Goal: Task Accomplishment & Management: Use online tool/utility

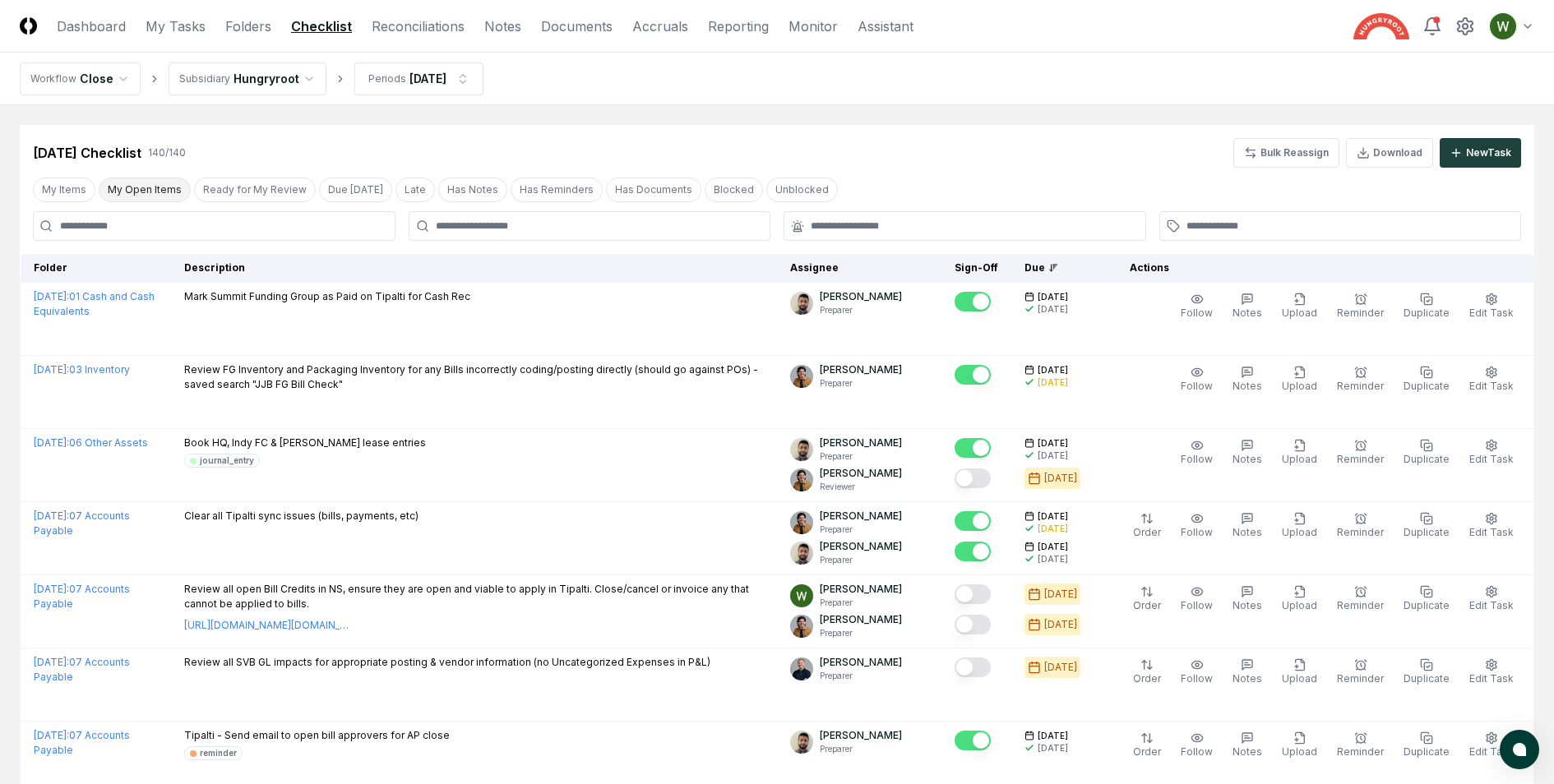
click at [162, 193] on button "My Open Items" at bounding box center [144, 190] width 92 height 25
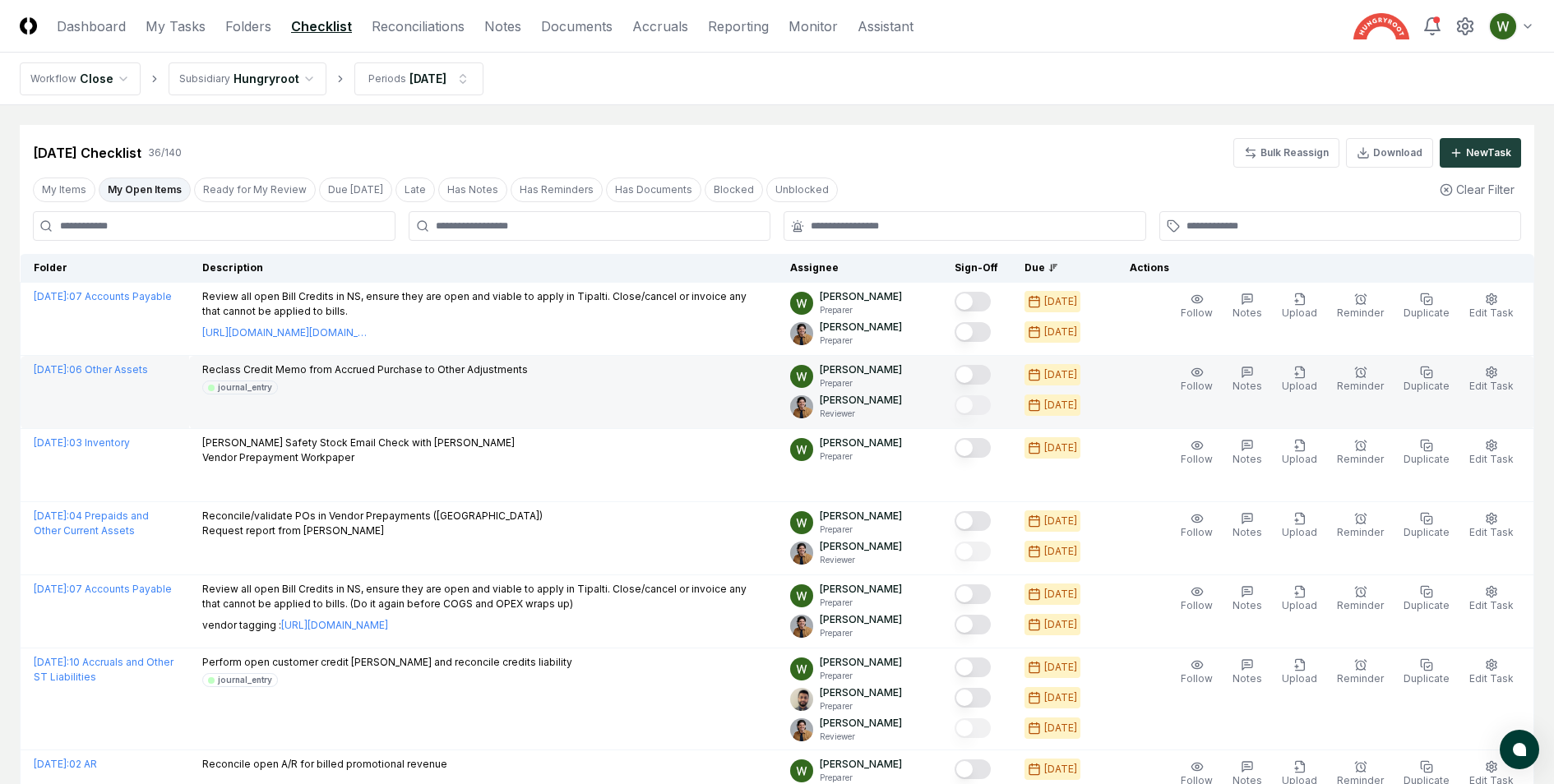
click at [985, 373] on button "Mark complete" at bounding box center [972, 375] width 37 height 20
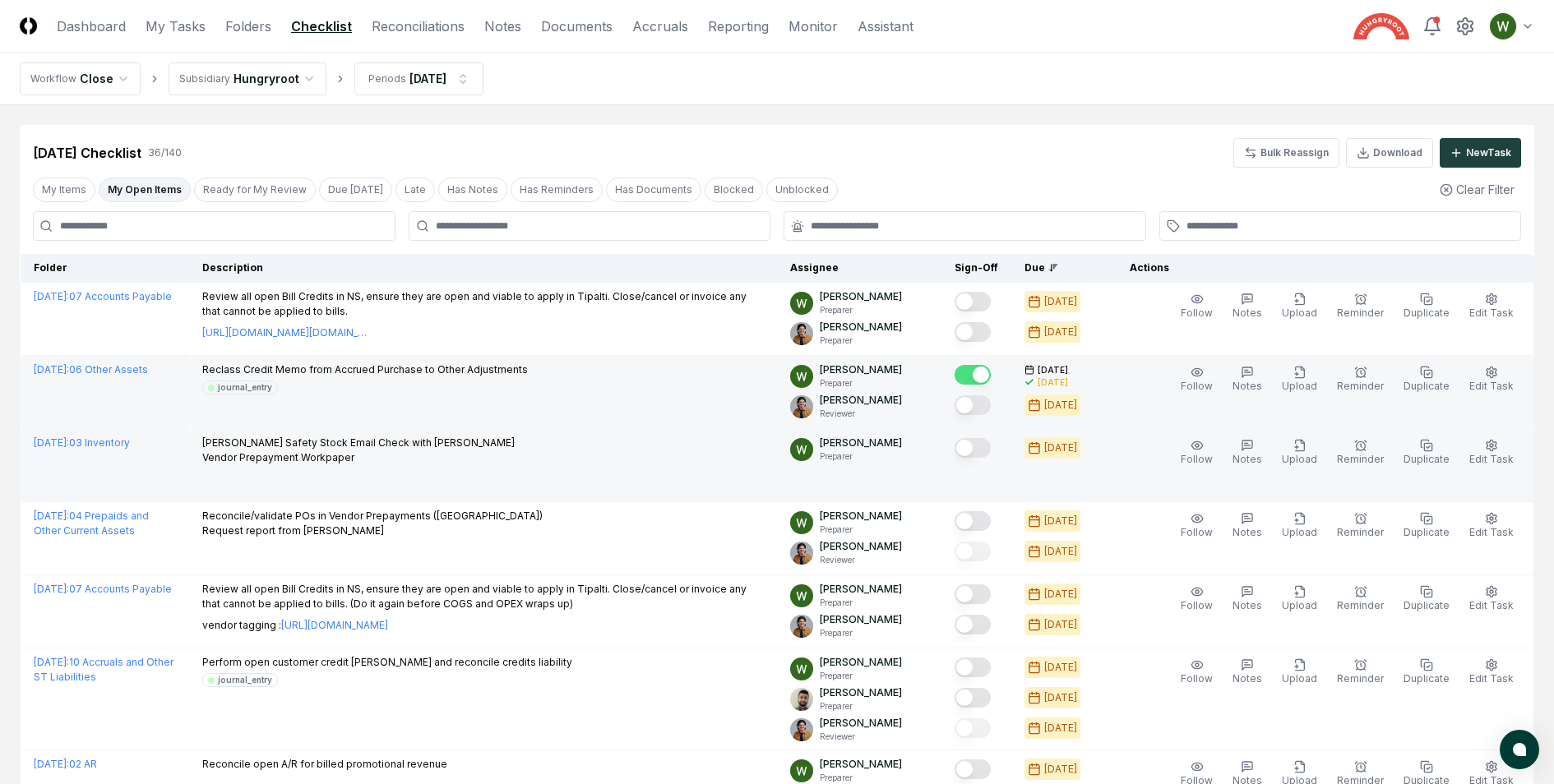
click at [987, 445] on button "Mark complete" at bounding box center [972, 448] width 37 height 20
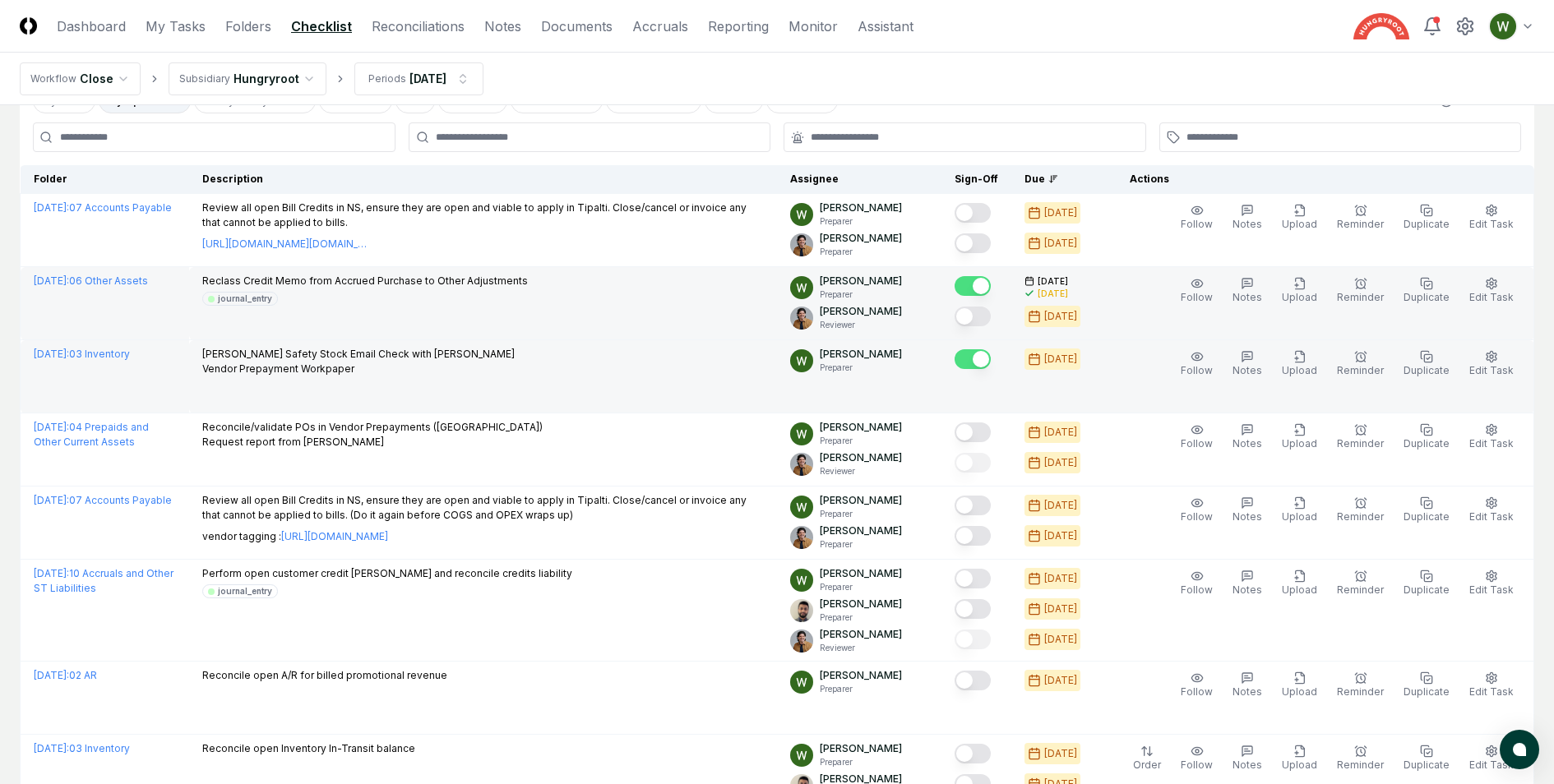
scroll to position [91, 0]
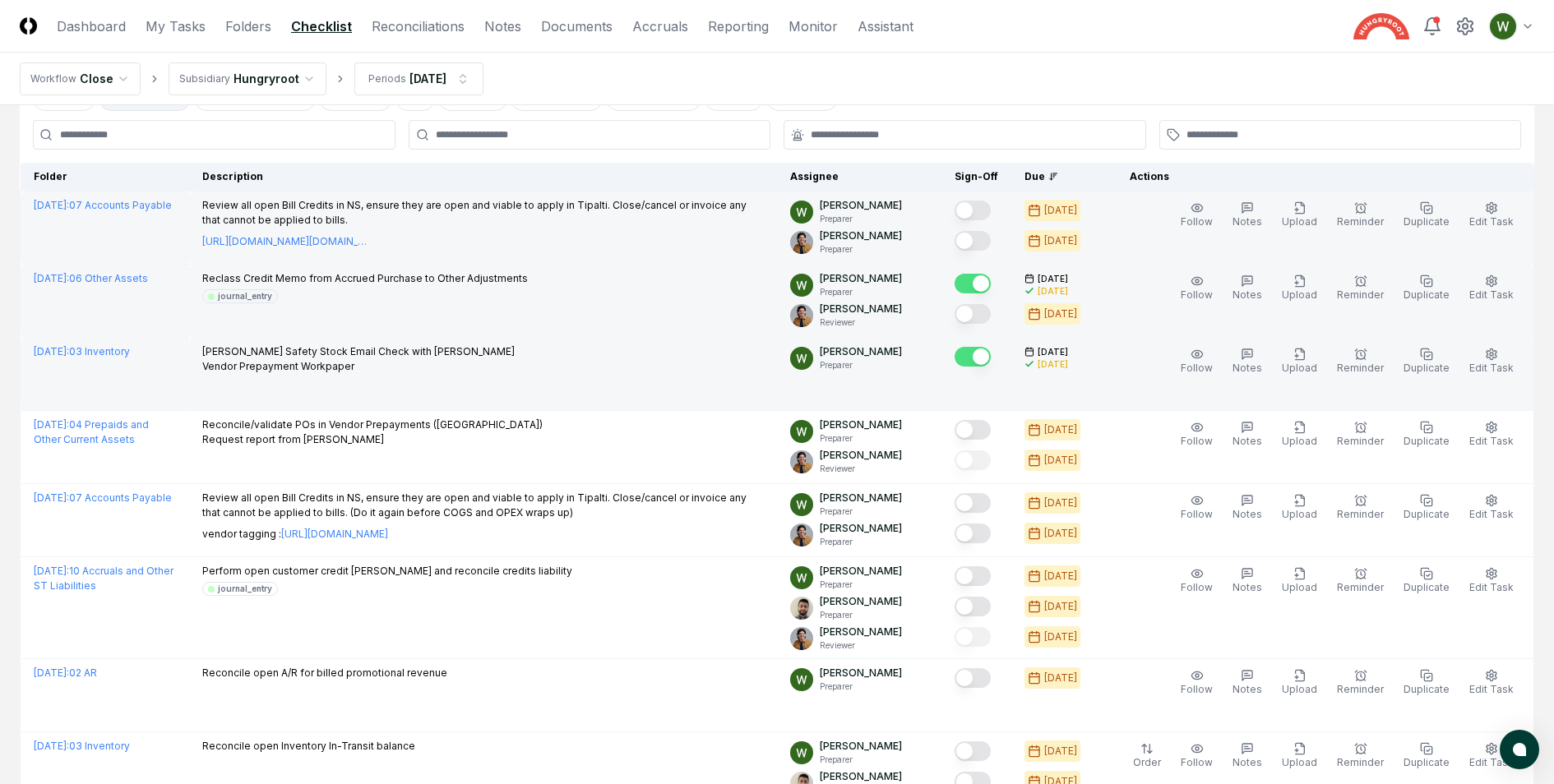
click at [983, 207] on button "Mark complete" at bounding box center [972, 211] width 37 height 20
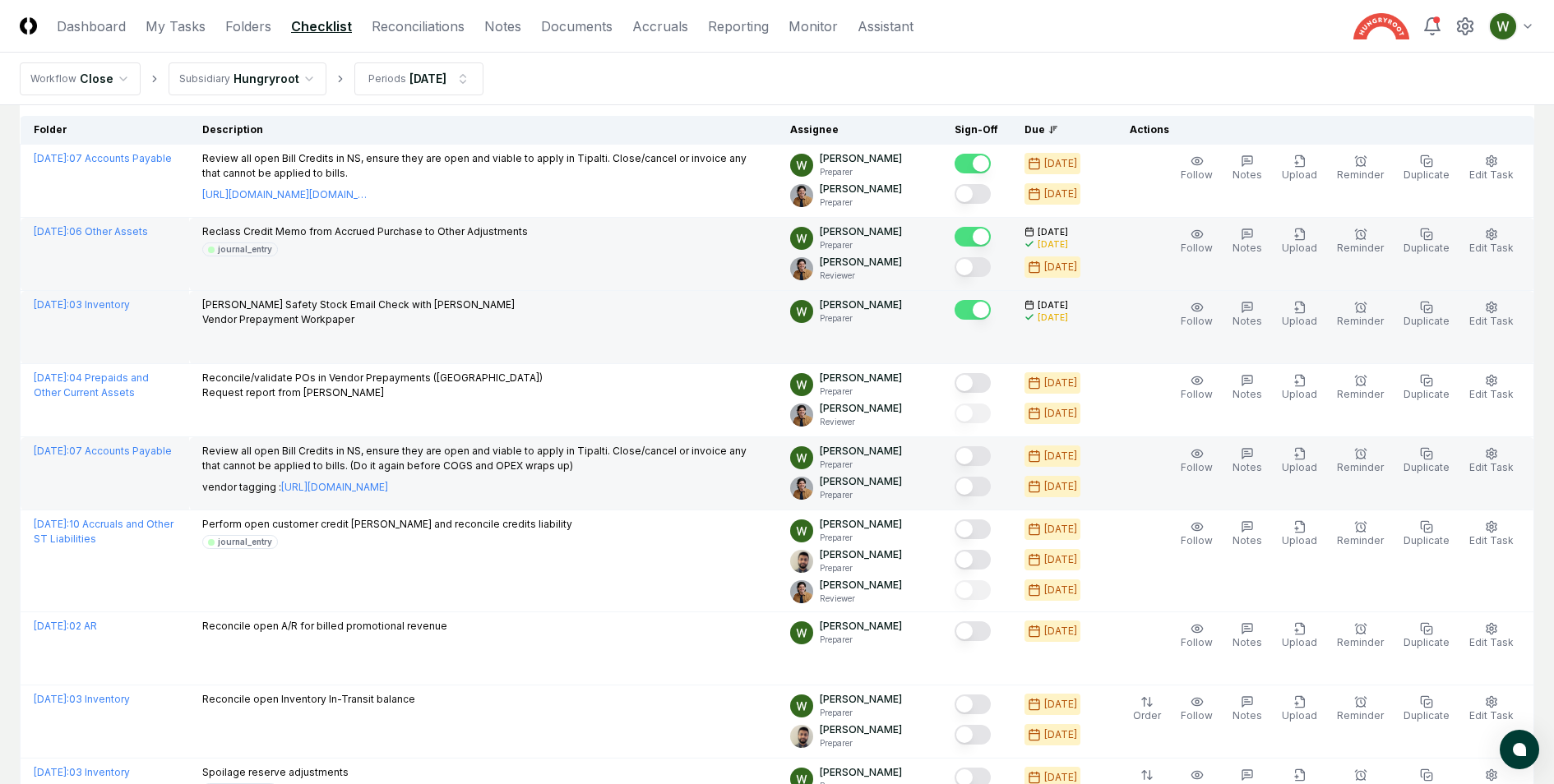
scroll to position [169, 0]
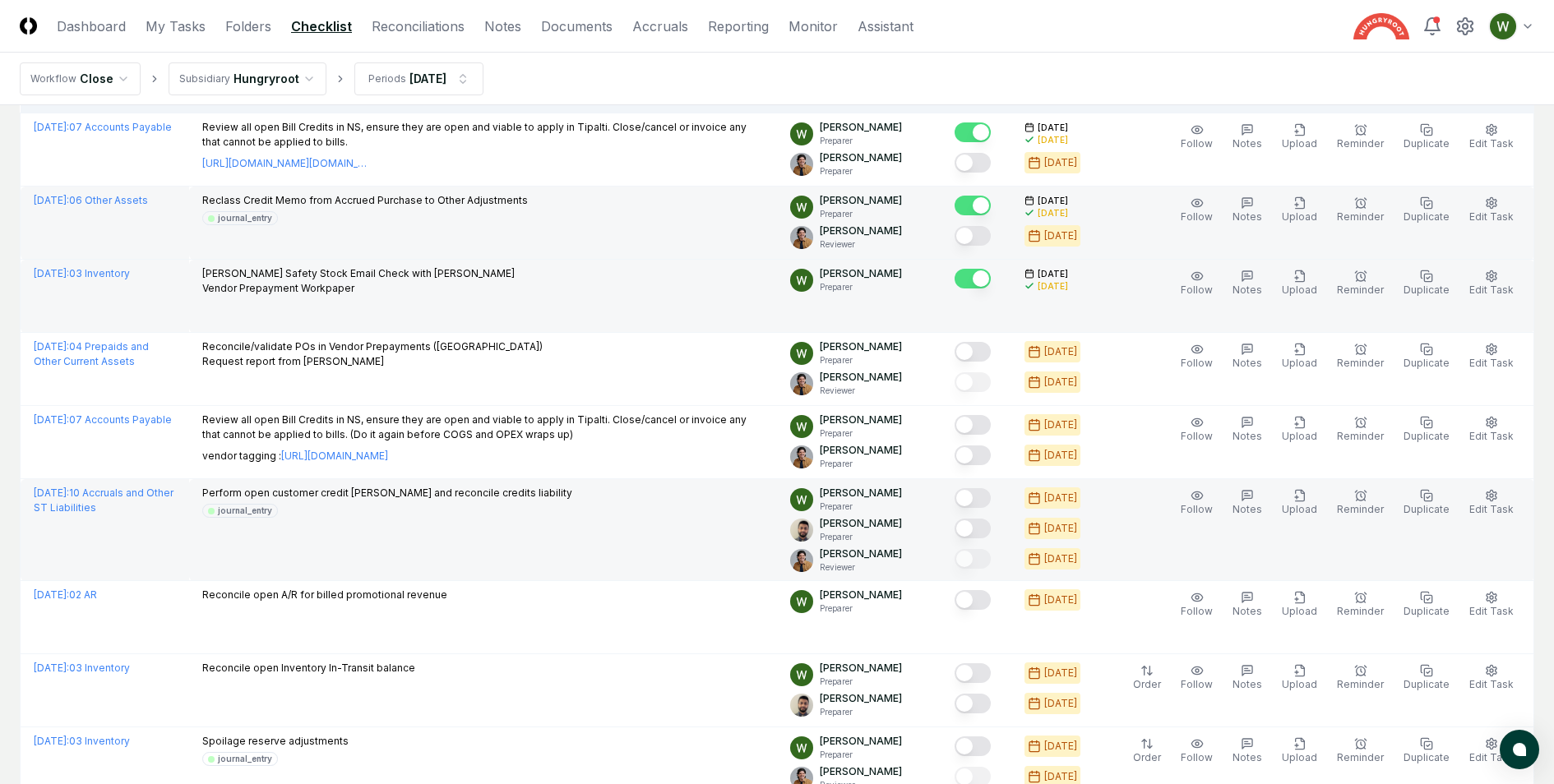
click at [982, 490] on button "Mark complete" at bounding box center [972, 498] width 37 height 20
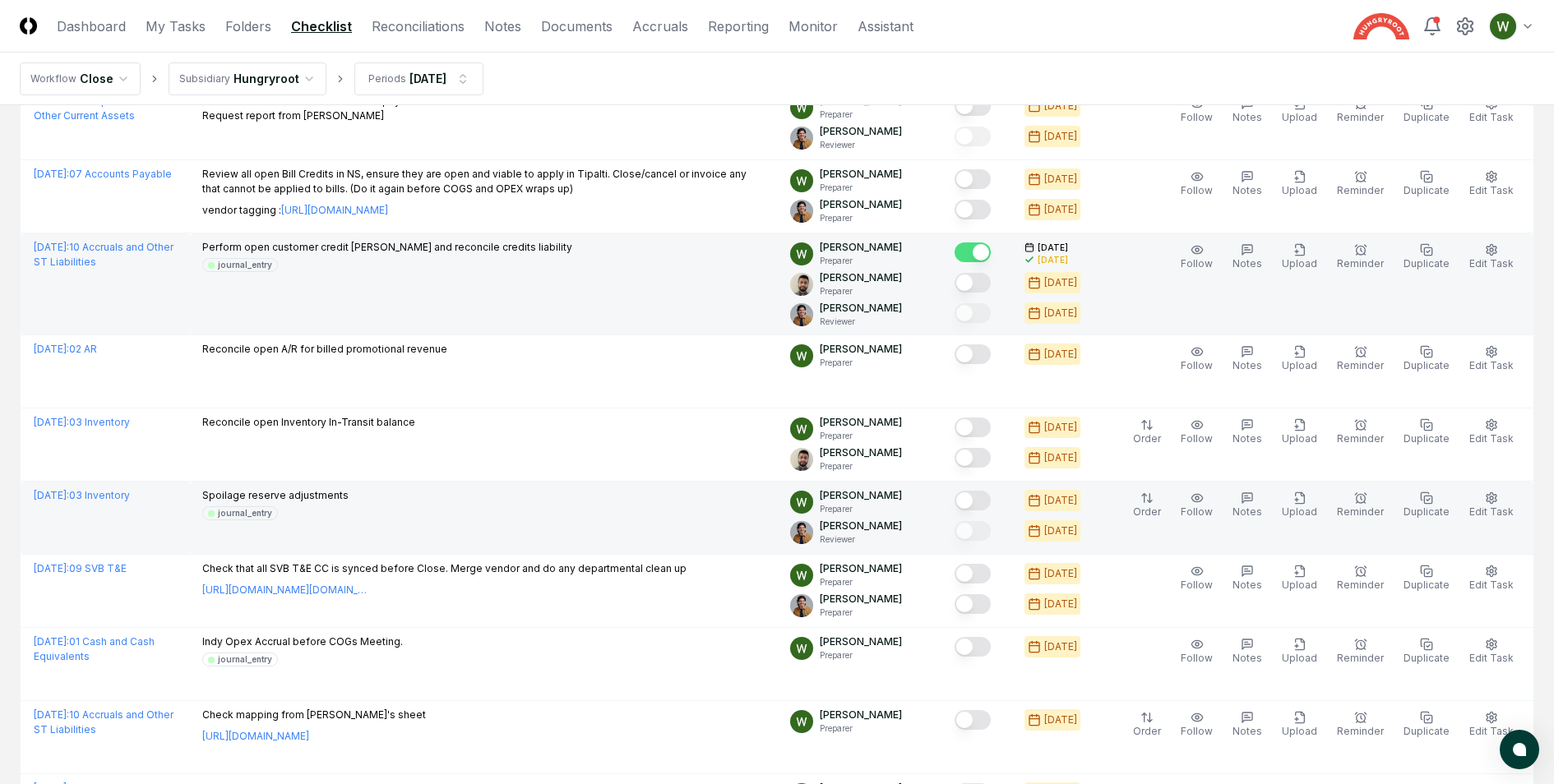
scroll to position [426, 0]
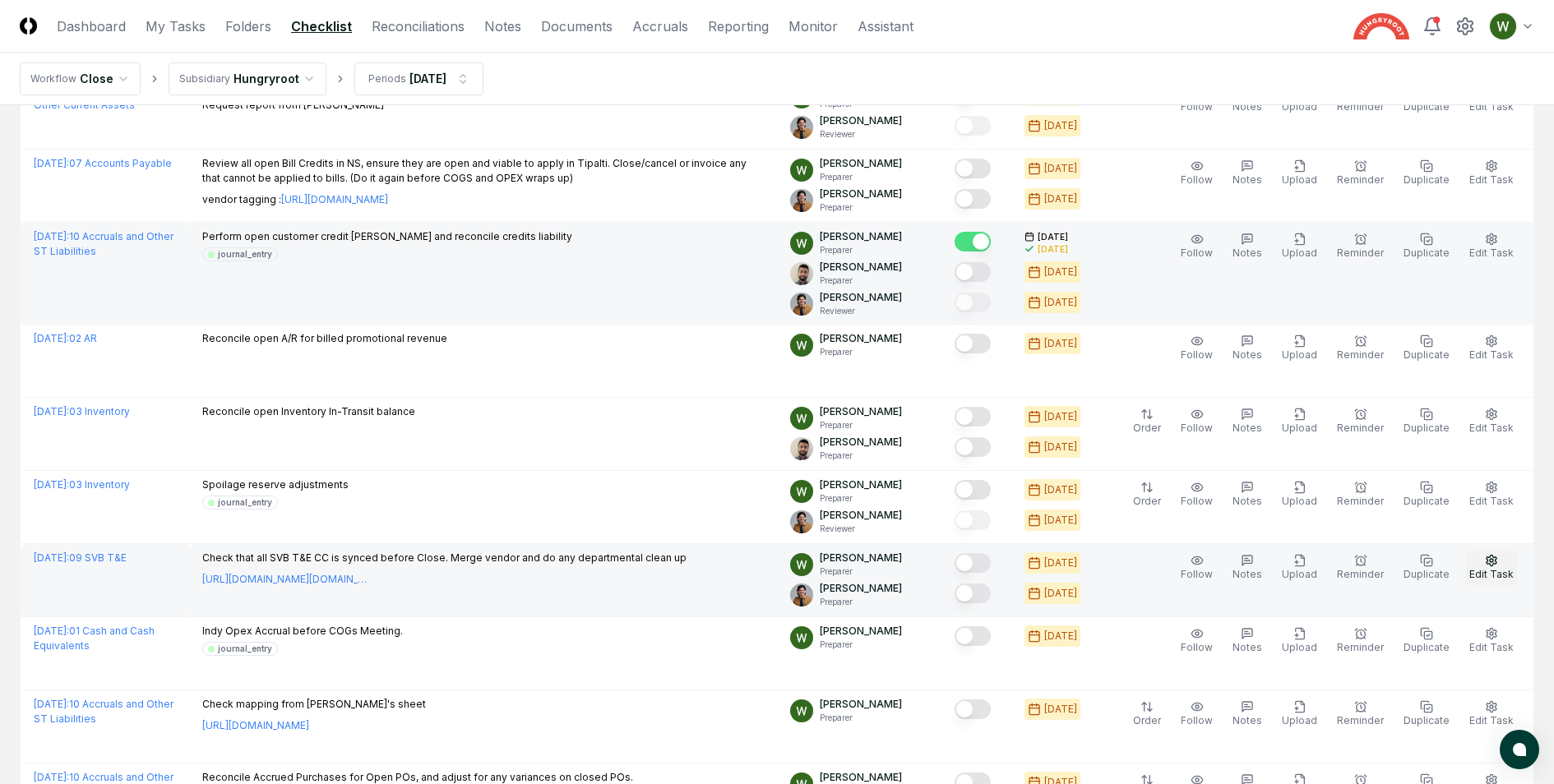
click at [1495, 560] on icon "button" at bounding box center [1492, 560] width 10 height 11
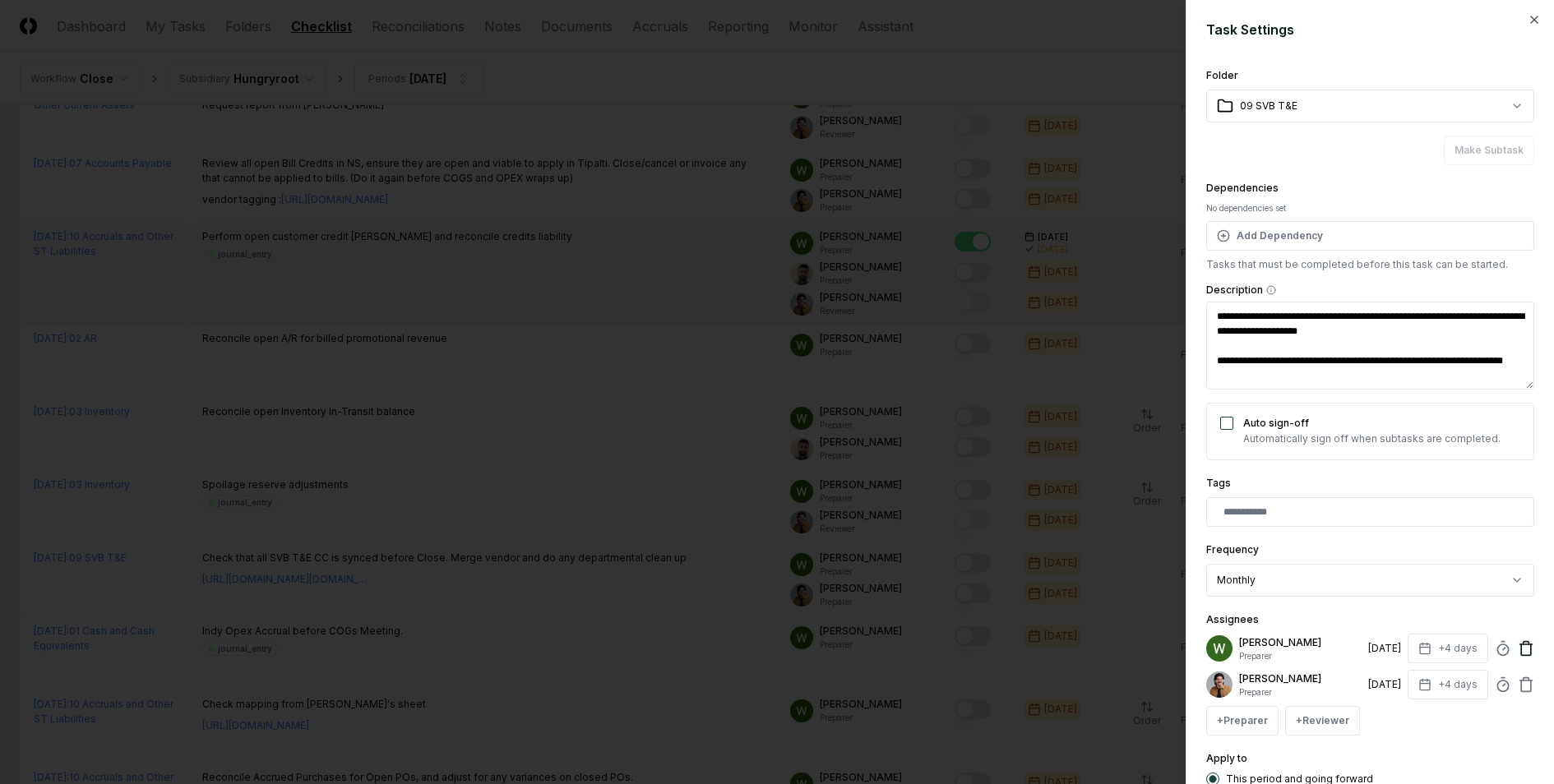
click at [1528, 646] on icon at bounding box center [1526, 649] width 17 height 17
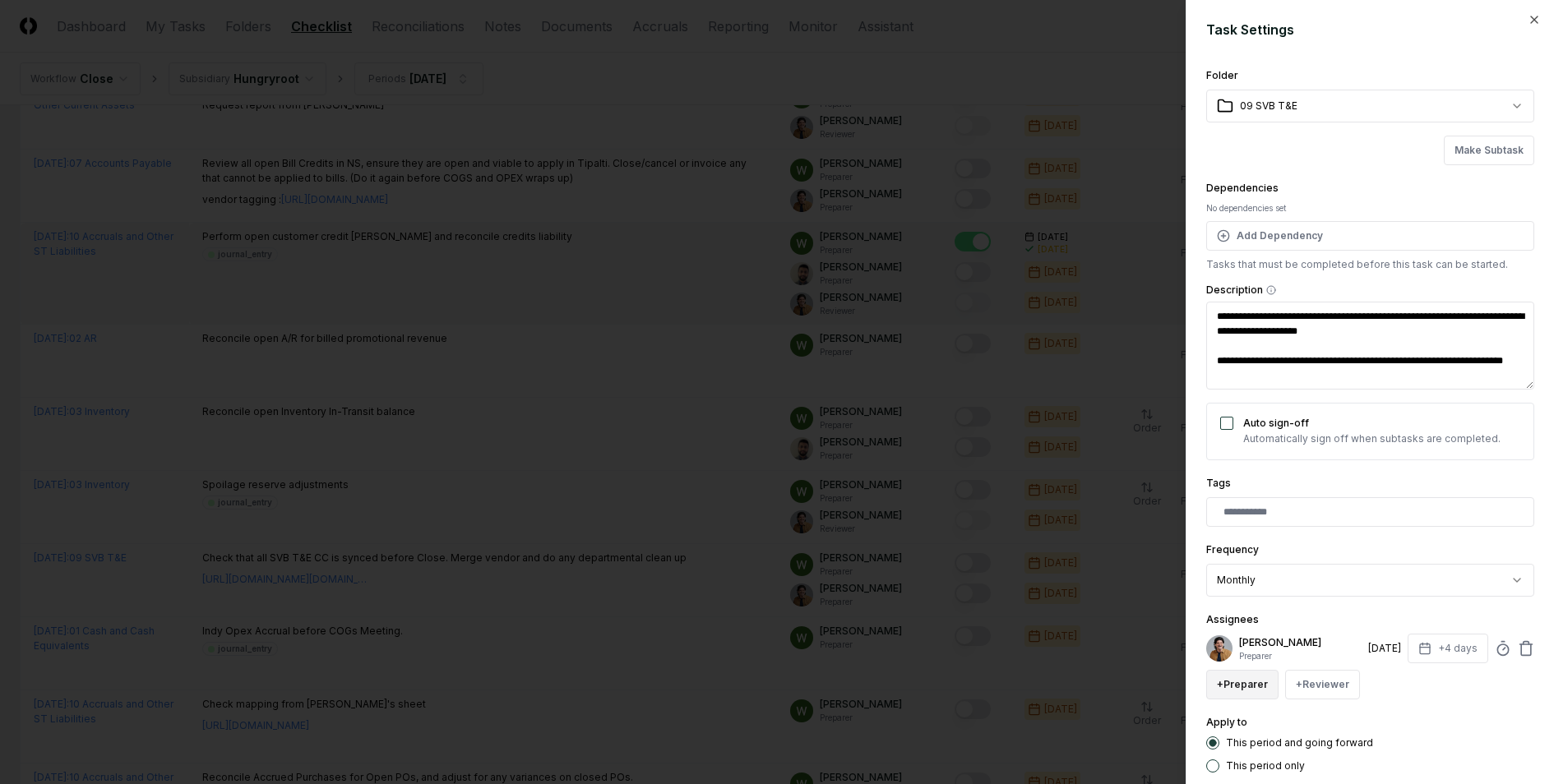
click at [1230, 689] on button "+ Preparer" at bounding box center [1242, 685] width 72 height 30
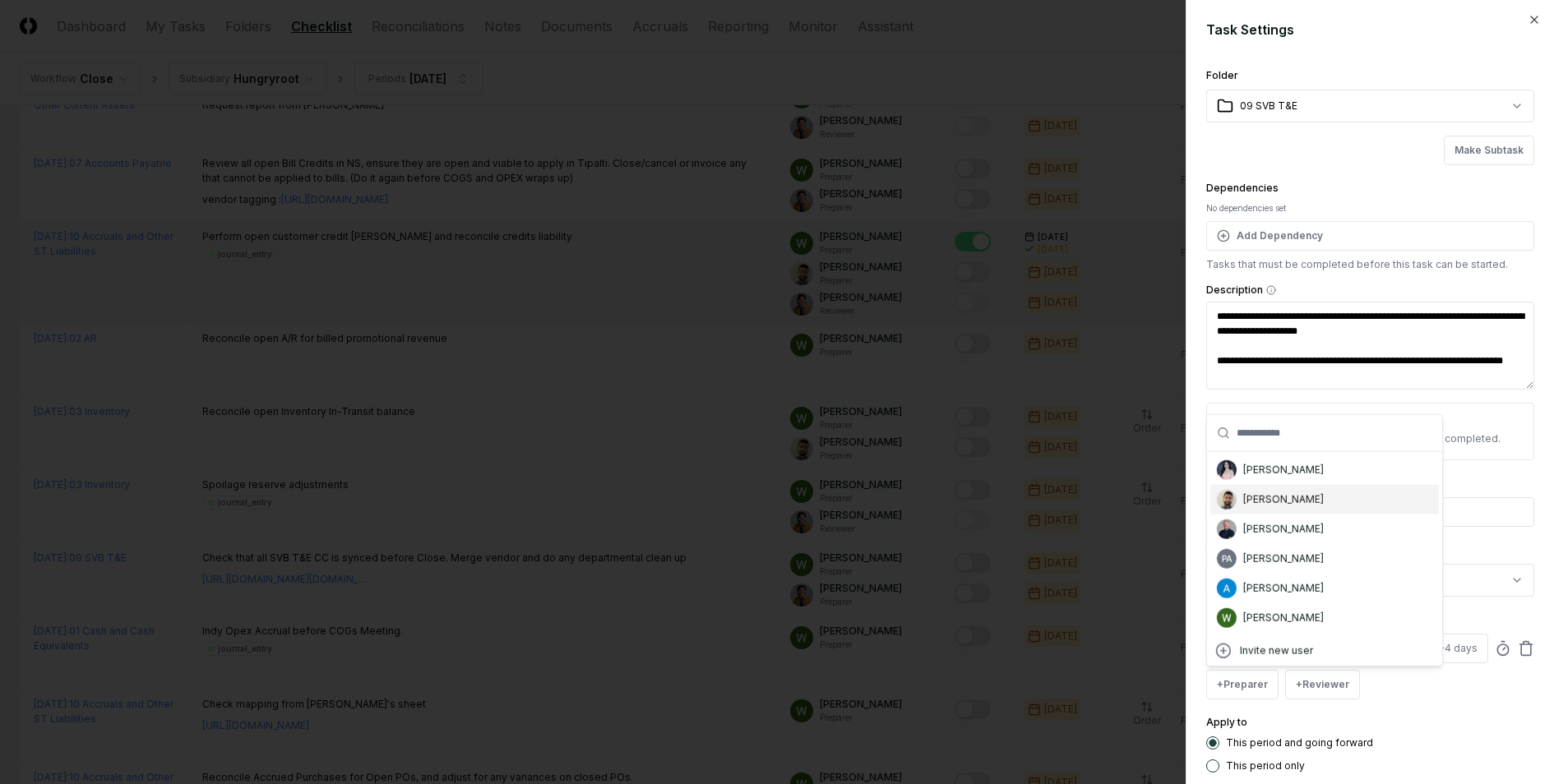
click at [1267, 506] on div "[PERSON_NAME]" at bounding box center [1325, 499] width 229 height 30
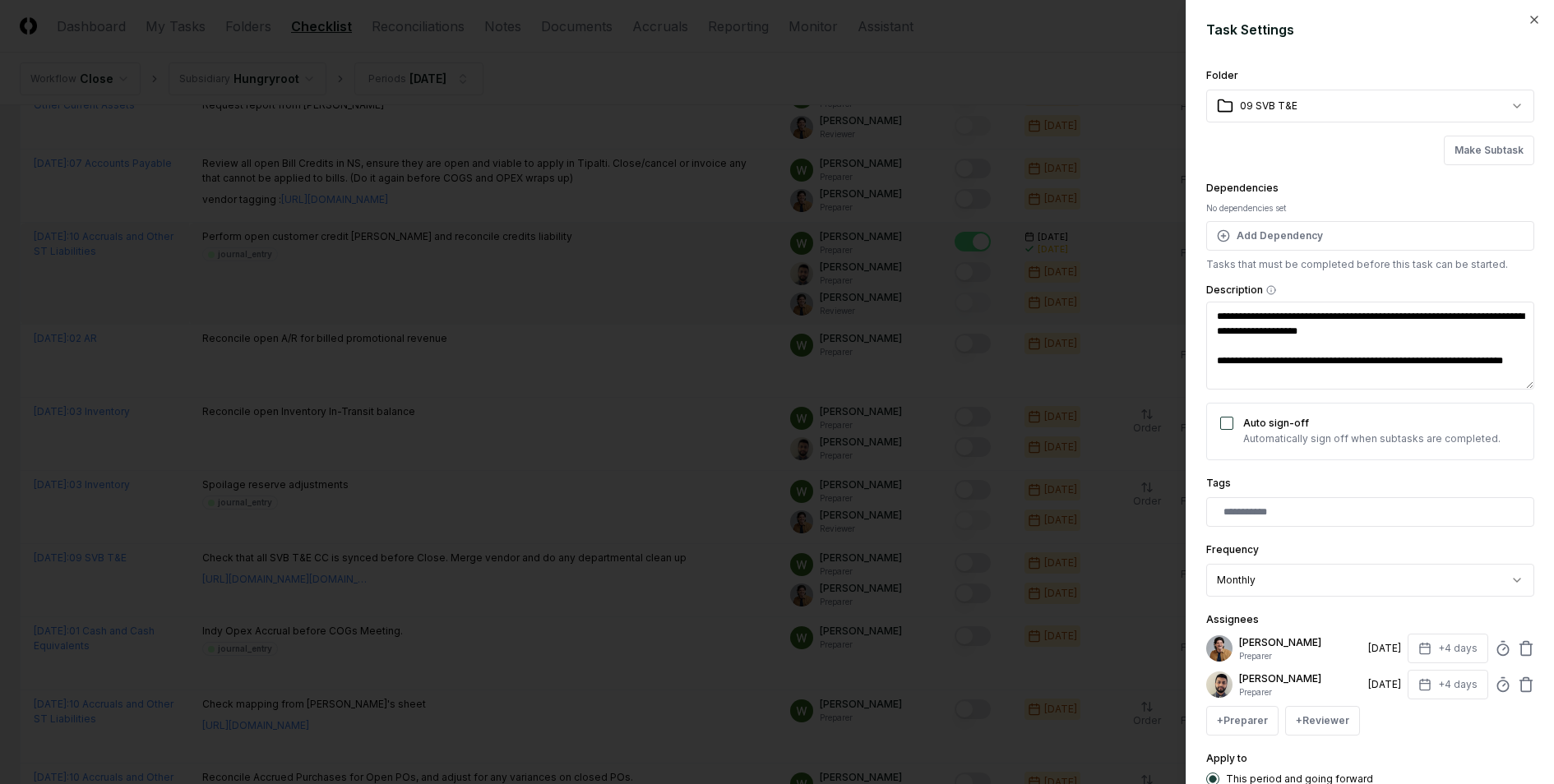
scroll to position [130, 0]
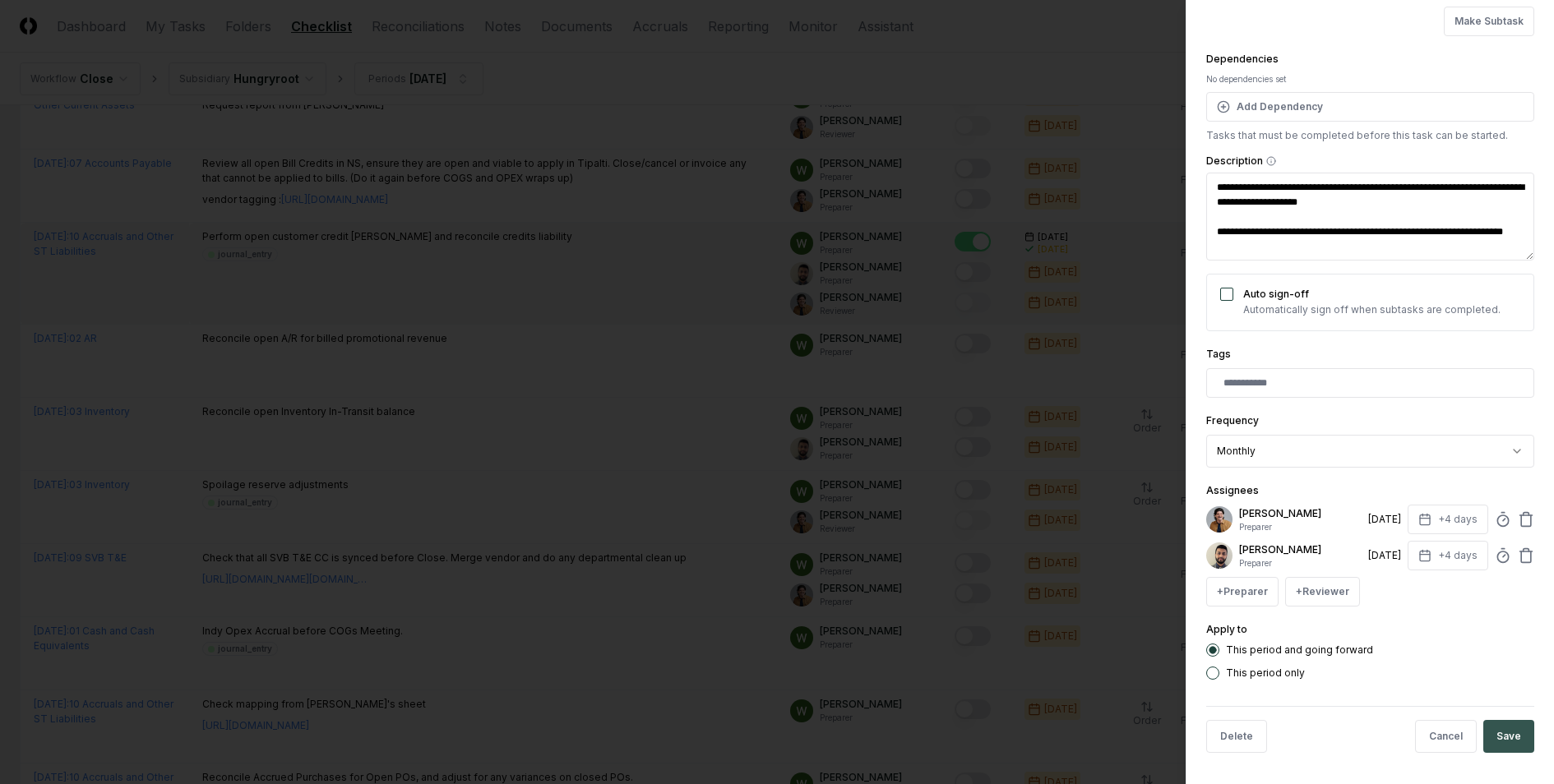
click at [1508, 729] on button "Save" at bounding box center [1509, 736] width 51 height 33
type textarea "*"
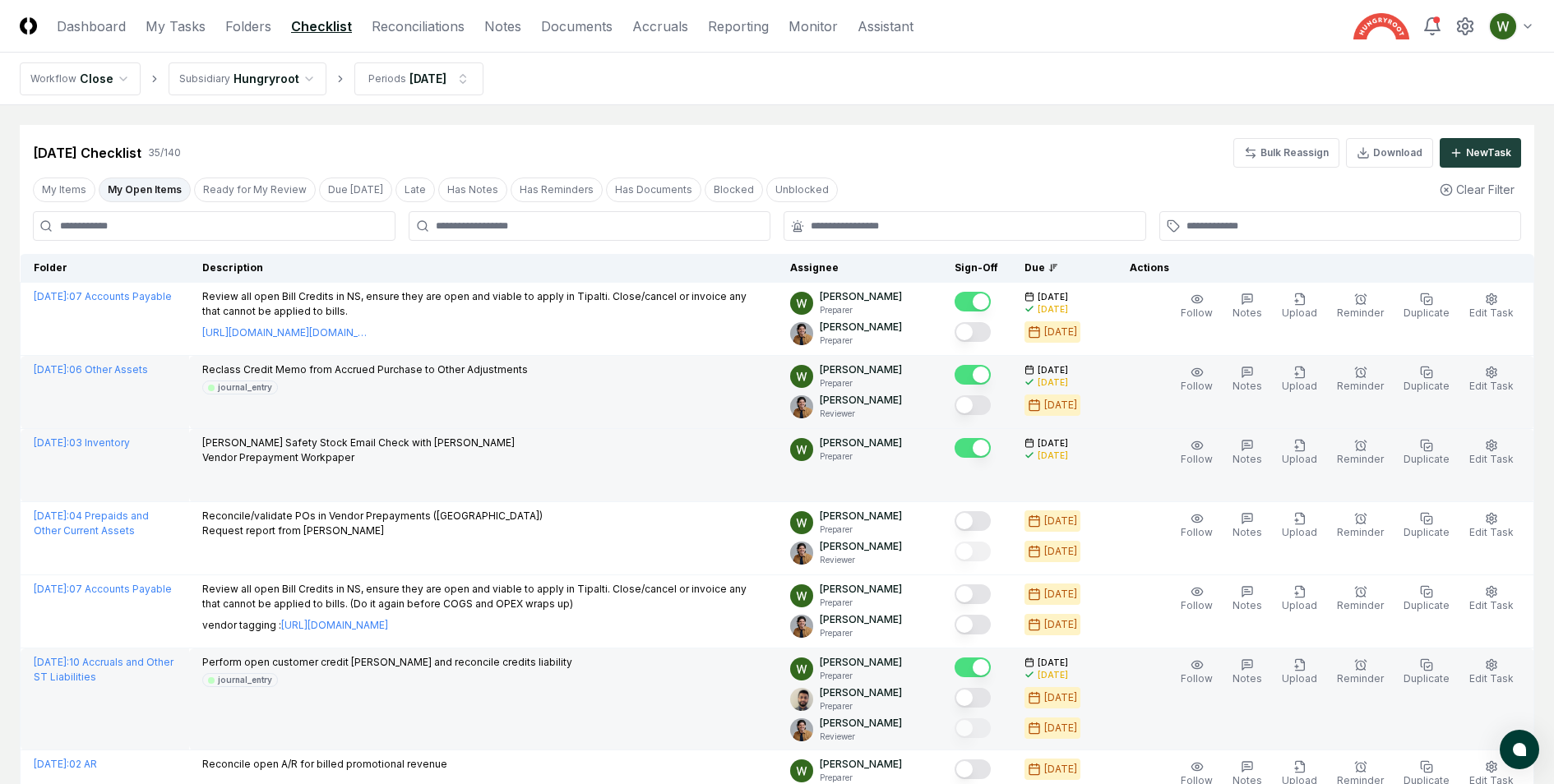
scroll to position [588, 0]
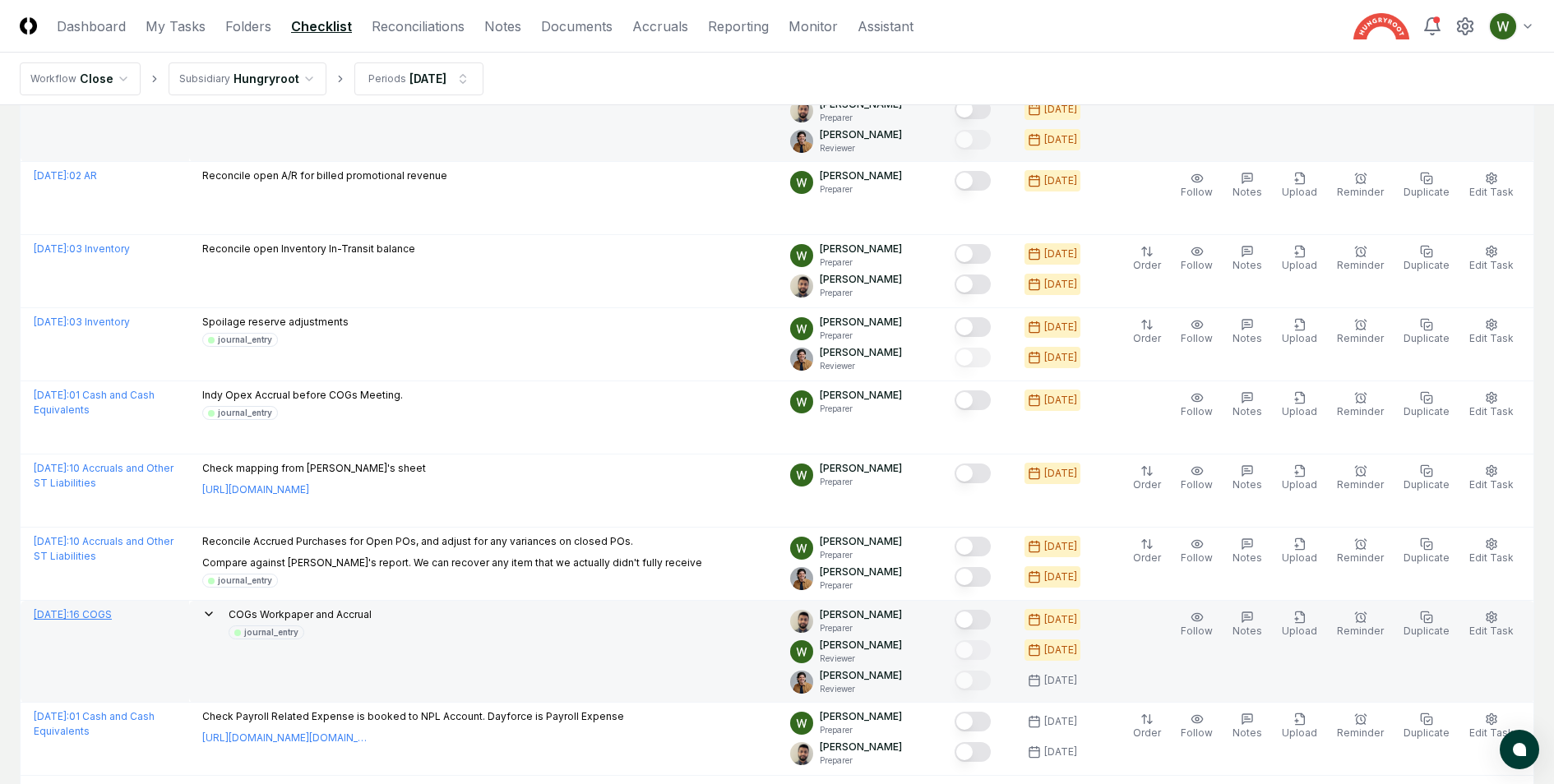
click at [112, 608] on link "[DATE] : 16 COGS" at bounding box center [72, 614] width 78 height 12
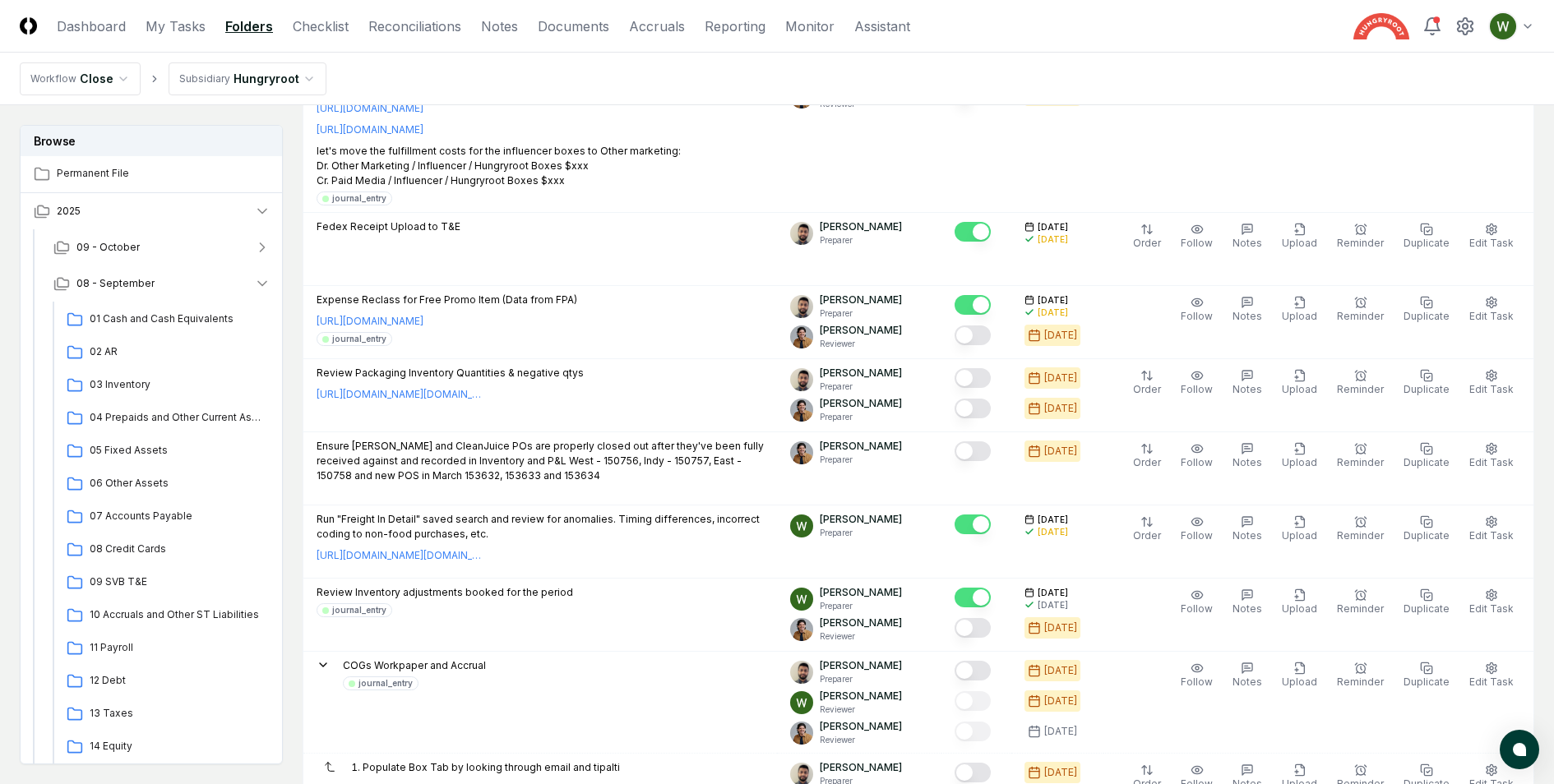
scroll to position [263, 0]
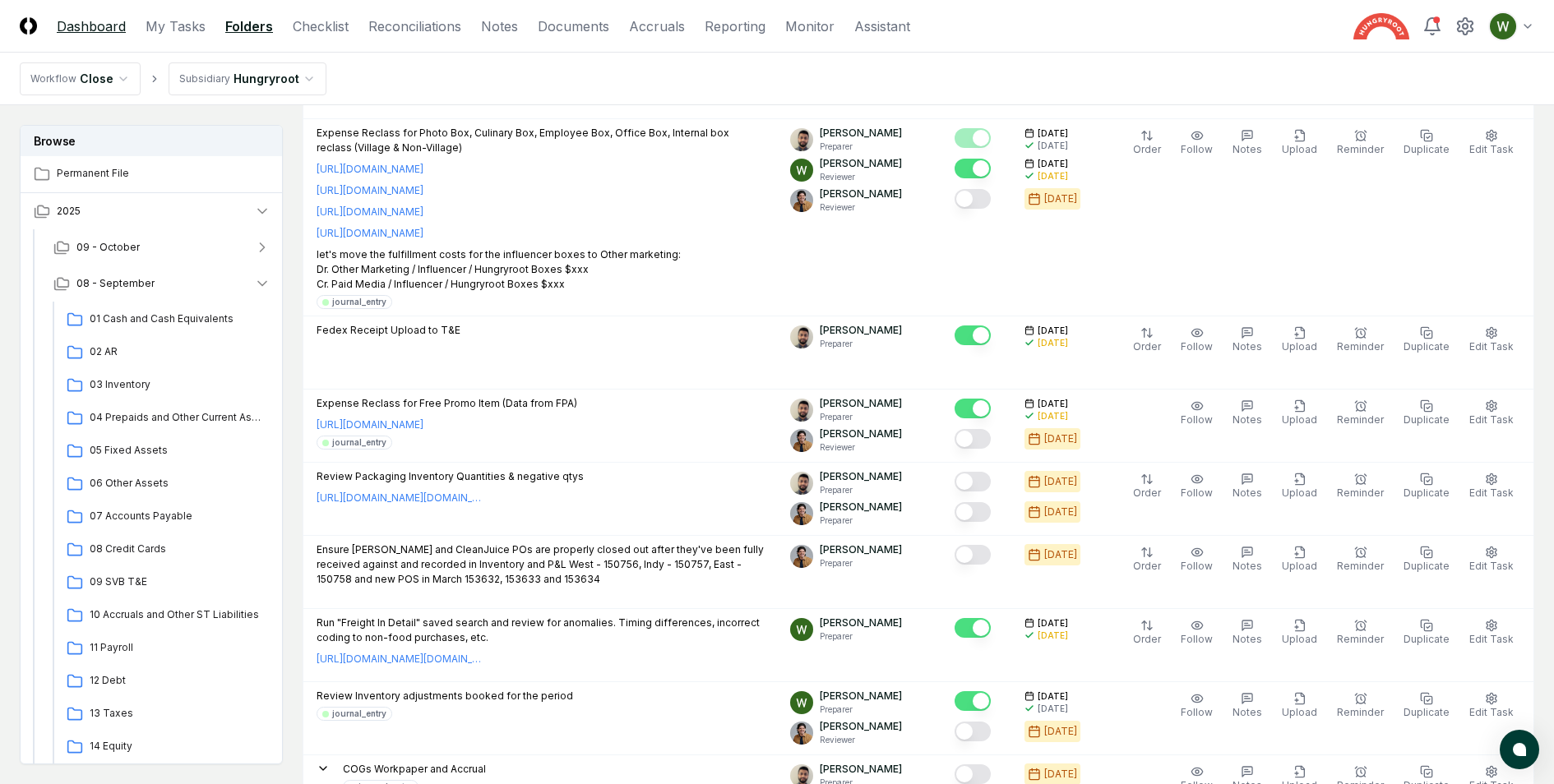
click at [101, 19] on link "Dashboard" at bounding box center [91, 27] width 69 height 20
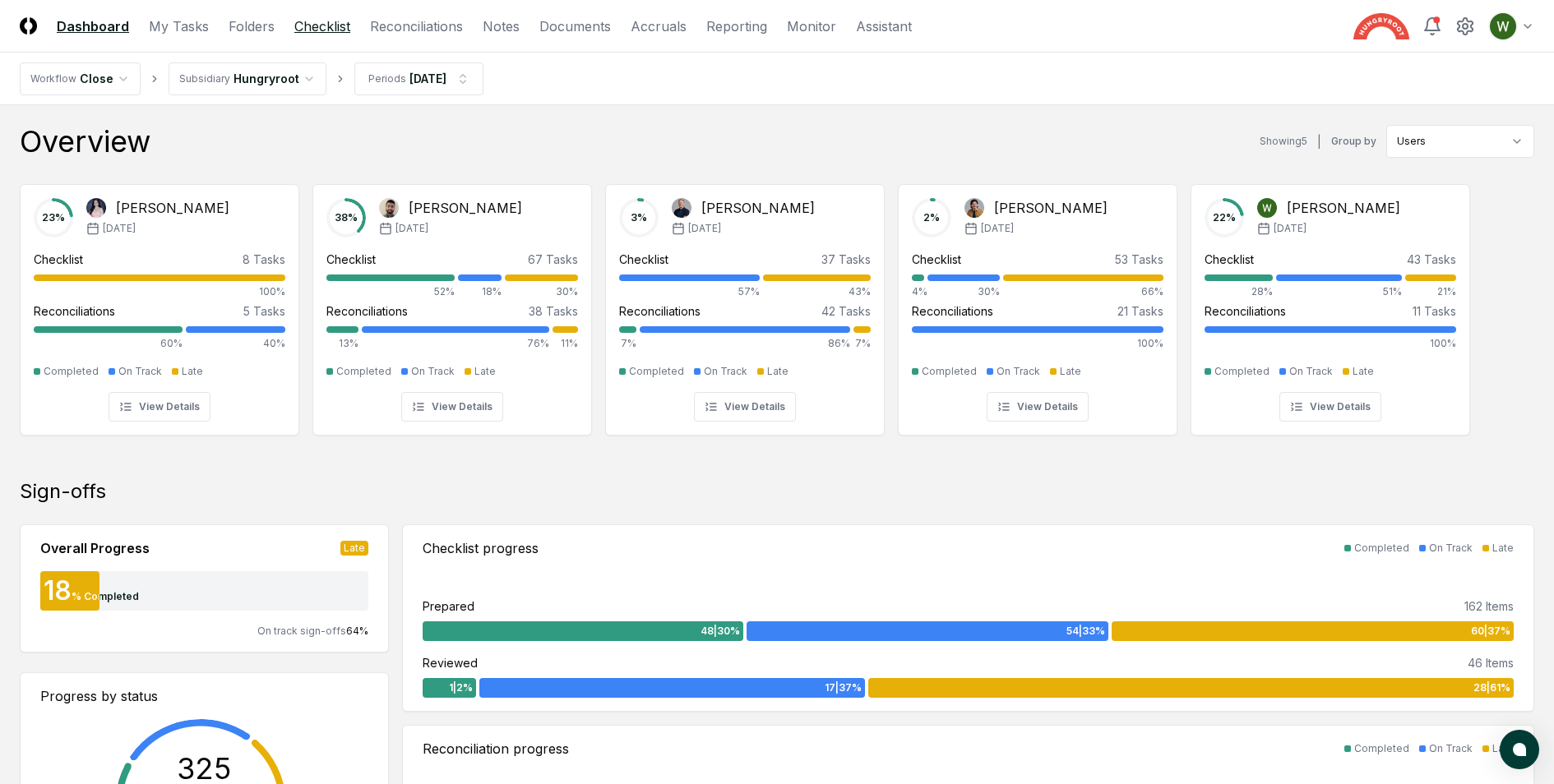
click at [312, 19] on link "Checklist" at bounding box center [322, 27] width 56 height 20
